Goal: Task Accomplishment & Management: Use online tool/utility

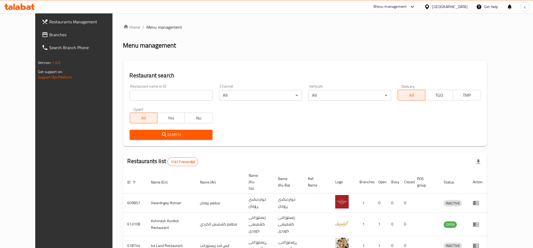
click at [165, 96] on div "Home / Menu management Menu management Restaurant search Restaurant name or ID …" at bounding box center [305, 210] width 364 height 373
click at [165, 96] on input "search" at bounding box center [171, 95] width 83 height 11
paste input "Al Faqma ice cream"
type input "Al Faqma ice cream"
click at [158, 132] on span "Search" at bounding box center [171, 135] width 74 height 7
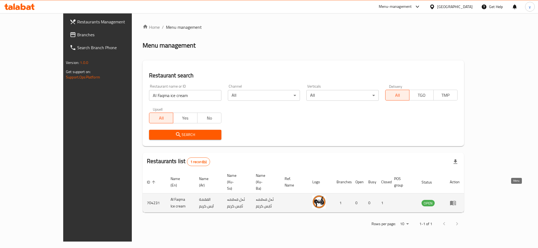
click at [456, 201] on icon "enhanced table" at bounding box center [453, 203] width 6 height 5
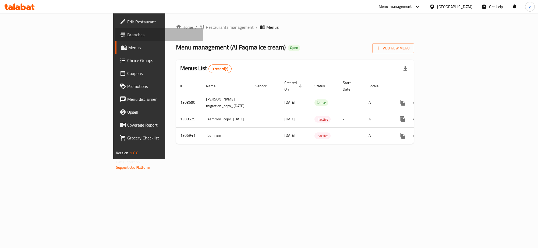
click at [127, 37] on span "Branches" at bounding box center [163, 34] width 72 height 6
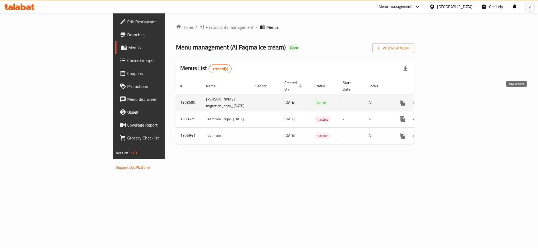
click at [448, 101] on link "enhanced table" at bounding box center [441, 102] width 13 height 13
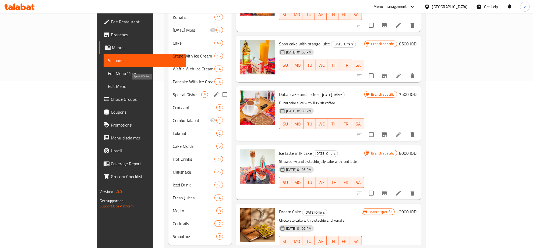
scroll to position [168, 0]
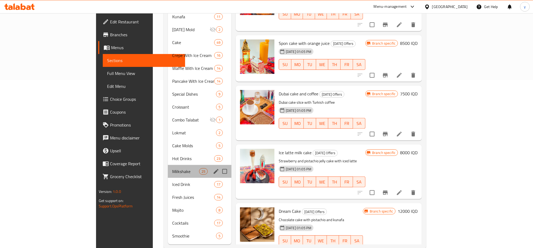
click at [168, 169] on div "Milkshake 25" at bounding box center [200, 171] width 64 height 13
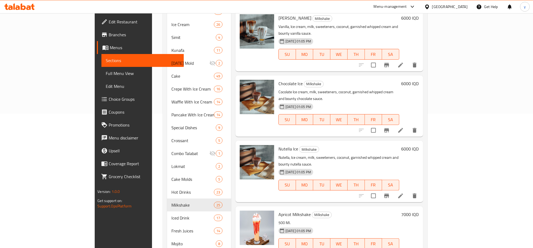
scroll to position [112, 0]
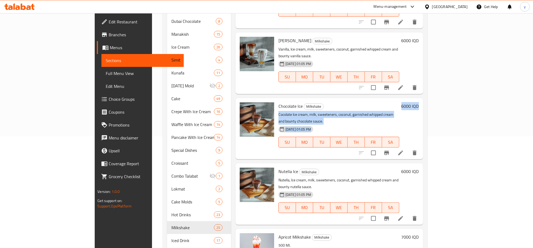
drag, startPoint x: 489, startPoint y: 91, endPoint x: 512, endPoint y: 92, distance: 23.4
click at [423, 98] on div "Chocolate Ice Milkshake Cocolate Ice cream, milk, sweeteners, coconut, garnishe…" at bounding box center [329, 128] width 188 height 61
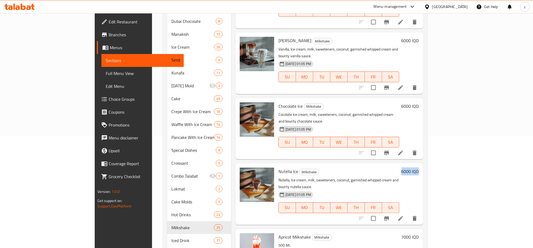
drag, startPoint x: 489, startPoint y: 149, endPoint x: 511, endPoint y: 148, distance: 22.1
click at [423, 164] on div "Nutella Ice Milkshake Nutella, Ice cream, milk, sweeteners, coconut, garnished …" at bounding box center [329, 194] width 188 height 61
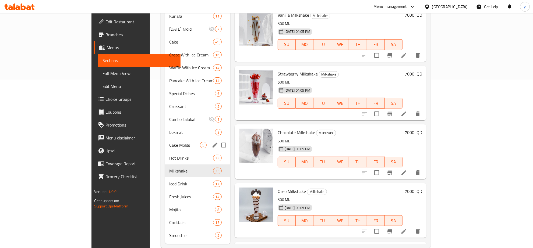
scroll to position [171, 0]
